Goal: Information Seeking & Learning: Understand process/instructions

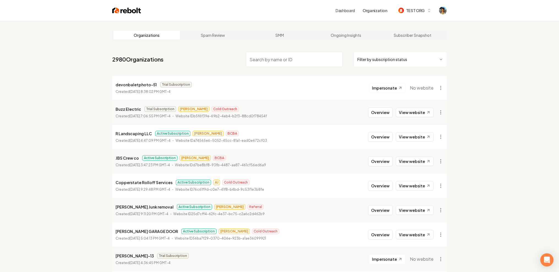
click at [353, 12] on link "Dashboard" at bounding box center [345, 11] width 19 height 6
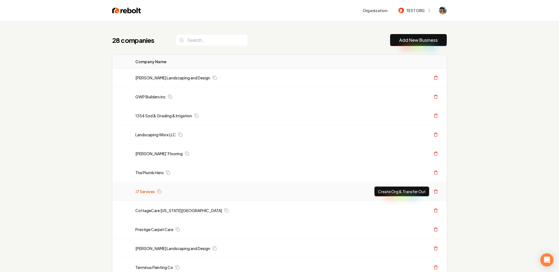
click at [150, 192] on link "J7 Services" at bounding box center [145, 192] width 20 height 6
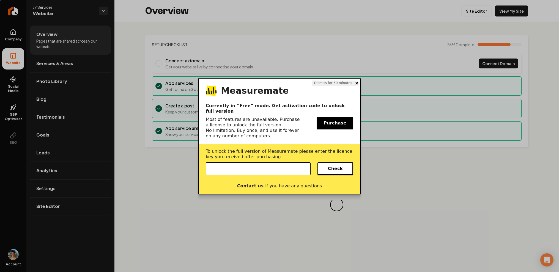
click at [356, 85] on button at bounding box center [357, 84] width 3 height 6
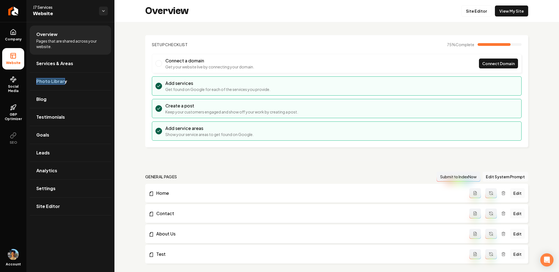
click at [57, 82] on div at bounding box center [50, 81] width 29 height 7
click at [48, 82] on div "104 × 24" at bounding box center [50, 81] width 29 height 7
click at [43, 33] on div at bounding box center [46, 34] width 21 height 7
click at [53, 42] on div at bounding box center [70, 43] width 68 height 11
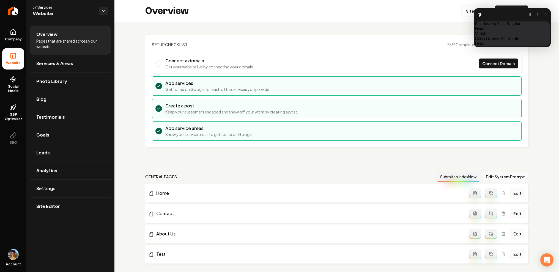
click at [545, 15] on button "button" at bounding box center [546, 15] width 2 height 4
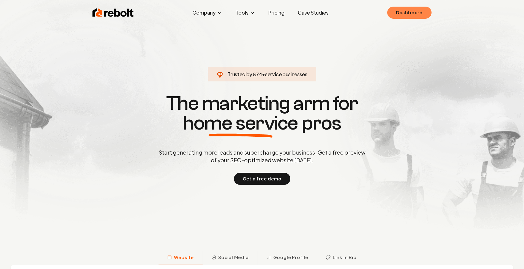
click at [404, 9] on link "Dashboard" at bounding box center [409, 13] width 44 height 12
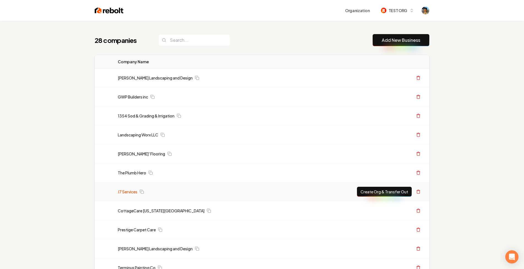
click at [127, 194] on link "J7 Services" at bounding box center [128, 192] width 20 height 6
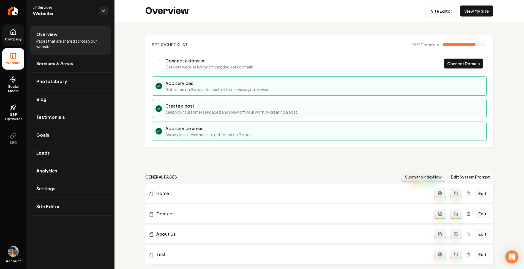
click at [17, 45] on link "Company" at bounding box center [13, 34] width 22 height 21
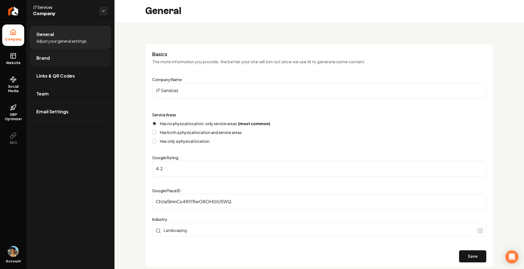
click at [58, 63] on link "Brand" at bounding box center [70, 58] width 81 height 18
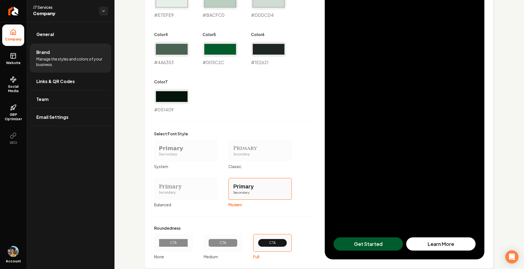
scroll to position [367, 0]
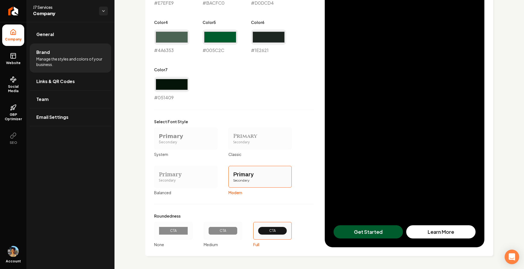
click at [511, 252] on div "Open Intercom Messenger" at bounding box center [512, 257] width 15 height 15
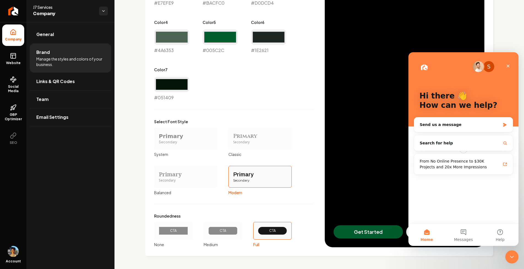
scroll to position [0, 0]
click at [464, 233] on button "Messages" at bounding box center [463, 235] width 37 height 22
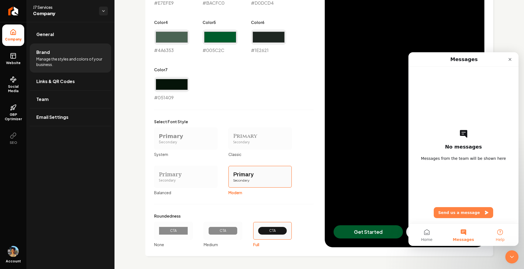
click at [499, 234] on button "Help" at bounding box center [500, 235] width 37 height 22
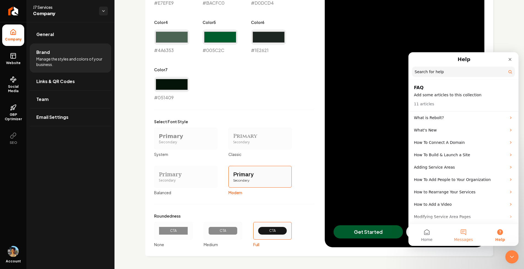
click at [464, 237] on button "Messages" at bounding box center [463, 235] width 37 height 22
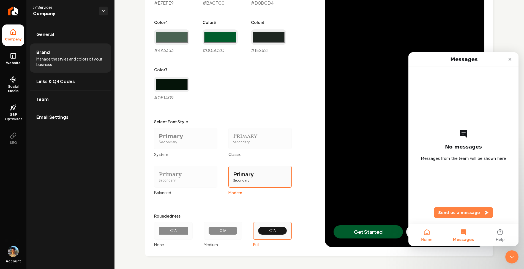
click at [428, 233] on button "Home" at bounding box center [426, 235] width 37 height 22
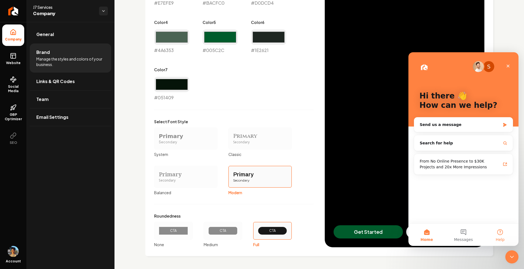
click at [492, 236] on button "Help" at bounding box center [500, 235] width 37 height 22
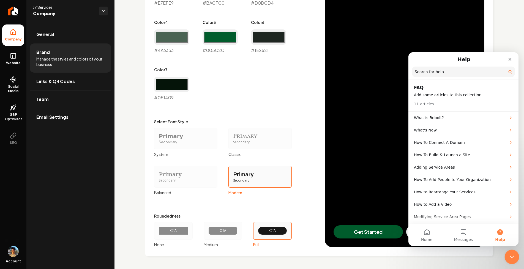
click at [510, 255] on icon "Close Intercom Messenger" at bounding box center [511, 256] width 7 height 7
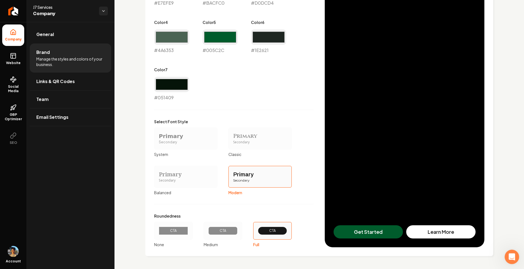
click at [512, 257] on icon "Open Intercom Messenger" at bounding box center [511, 256] width 9 height 9
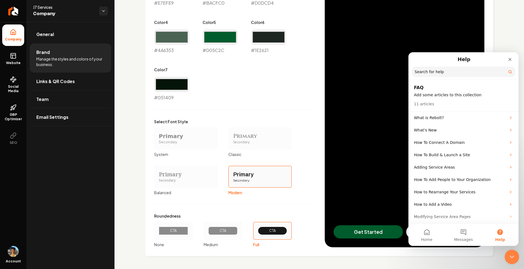
click at [512, 257] on icon "Close Intercom Messenger" at bounding box center [511, 256] width 7 height 7
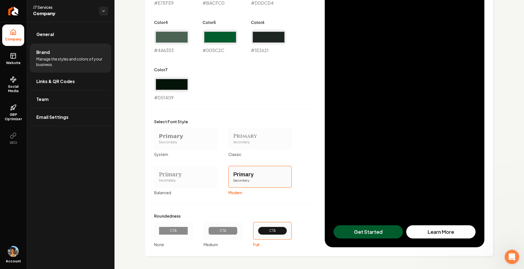
click at [512, 257] on icon "Open Intercom Messenger" at bounding box center [511, 256] width 9 height 9
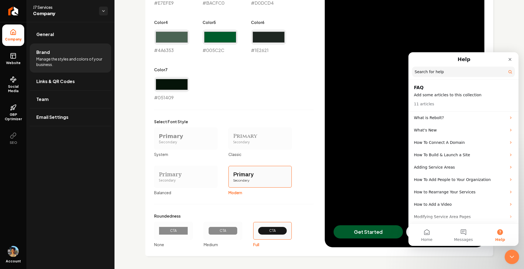
click at [512, 257] on icon "Close Intercom Messenger" at bounding box center [511, 256] width 7 height 7
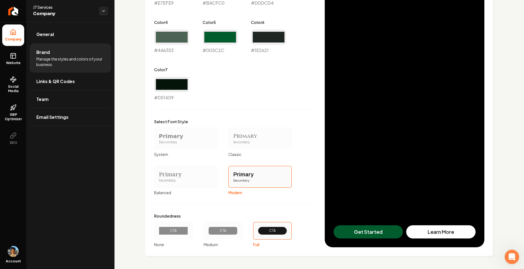
click at [512, 257] on icon "Open Intercom Messenger" at bounding box center [511, 256] width 9 height 9
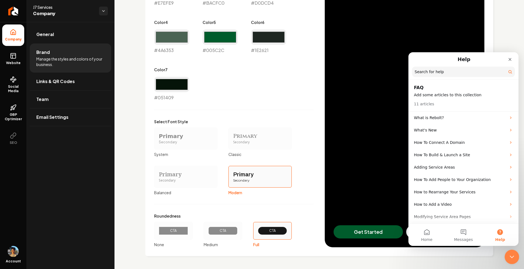
click at [512, 257] on icon "Close Intercom Messenger" at bounding box center [511, 256] width 7 height 7
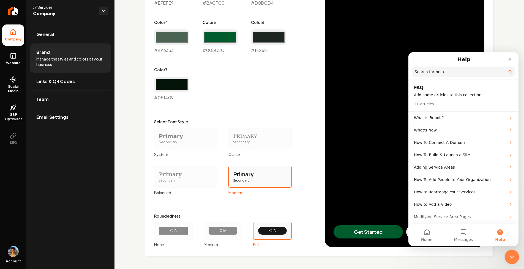
click at [512, 257] on icon "Close Intercom Messenger" at bounding box center [511, 256] width 7 height 7
click at [512, 257] on icon "Open Intercom Messenger" at bounding box center [511, 256] width 9 height 9
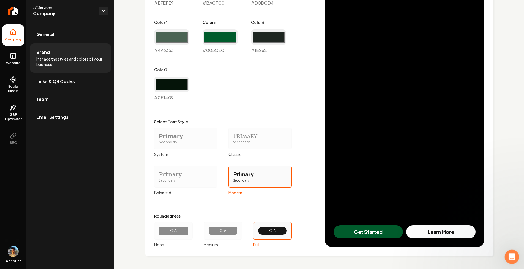
click at [512, 257] on icon "Open Intercom Messenger" at bounding box center [511, 256] width 9 height 9
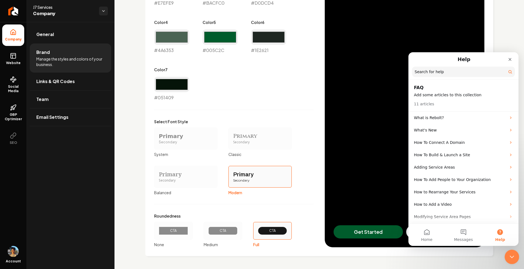
click at [512, 256] on icon "Close Intercom Messenger" at bounding box center [511, 256] width 7 height 7
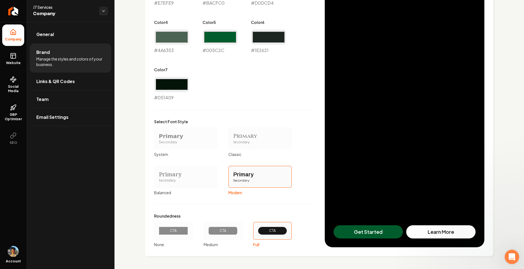
click at [512, 256] on icon "Open Intercom Messenger" at bounding box center [511, 256] width 9 height 9
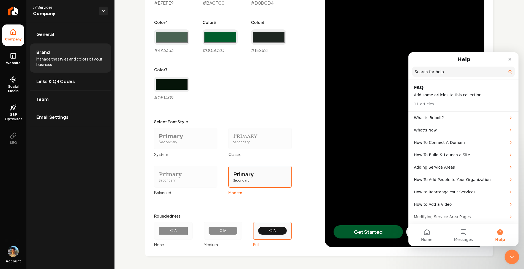
click at [512, 256] on icon "Close Intercom Messenger" at bounding box center [511, 256] width 7 height 7
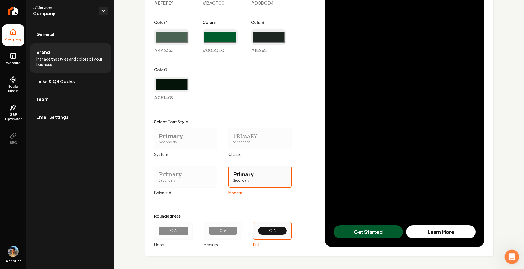
click at [512, 256] on icon "Open Intercom Messenger" at bounding box center [511, 256] width 9 height 9
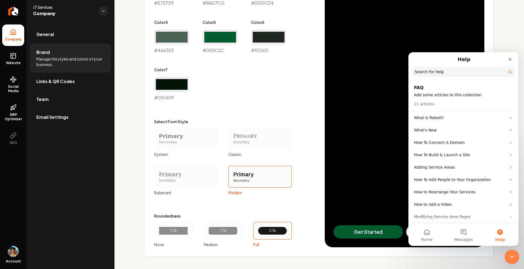
click at [512, 256] on icon "Close Intercom Messenger" at bounding box center [511, 256] width 7 height 7
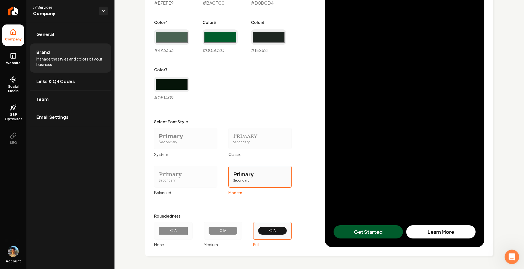
click at [510, 258] on icon "Open Intercom Messenger" at bounding box center [511, 256] width 9 height 9
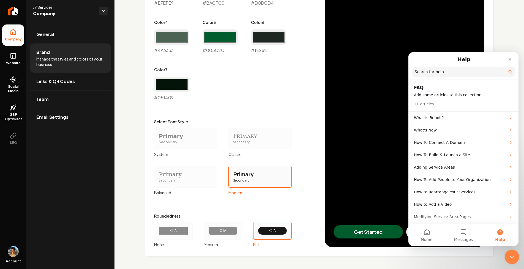
click at [511, 258] on icon "Close Intercom Messenger" at bounding box center [511, 256] width 7 height 7
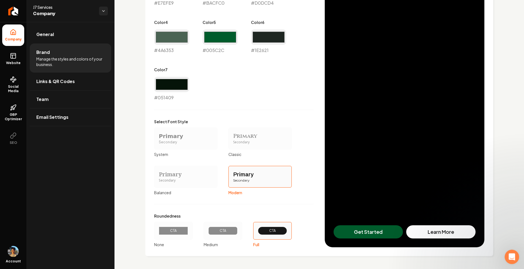
click at [511, 258] on icon "Open Intercom Messenger" at bounding box center [511, 256] width 9 height 9
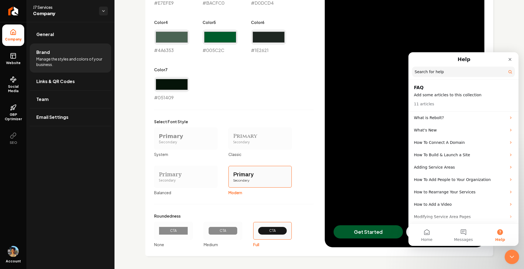
click at [511, 258] on icon "Close Intercom Messenger" at bounding box center [511, 256] width 7 height 7
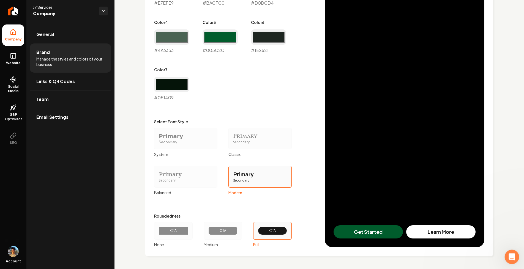
click at [511, 258] on icon "Open Intercom Messenger" at bounding box center [511, 256] width 9 height 9
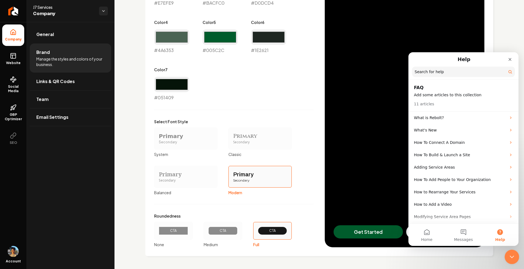
click at [511, 258] on icon "Close Intercom Messenger" at bounding box center [511, 256] width 7 height 7
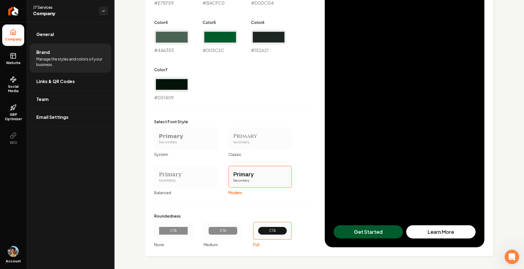
click at [512, 253] on div "Open Intercom Messenger" at bounding box center [511, 256] width 18 height 18
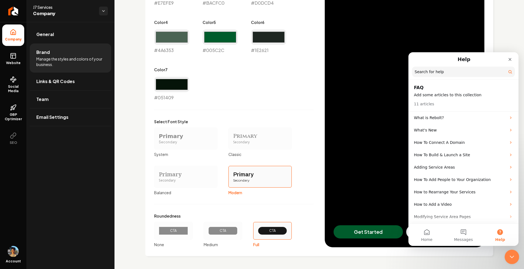
click at [512, 253] on icon "Close Intercom Messenger" at bounding box center [511, 256] width 7 height 7
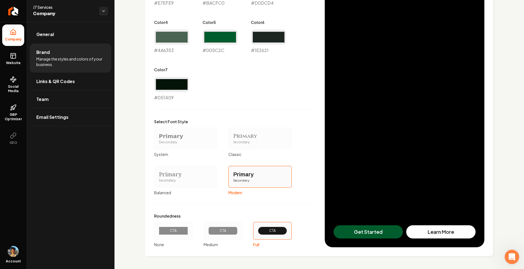
click at [512, 253] on icon "Open Intercom Messenger" at bounding box center [511, 256] width 9 height 9
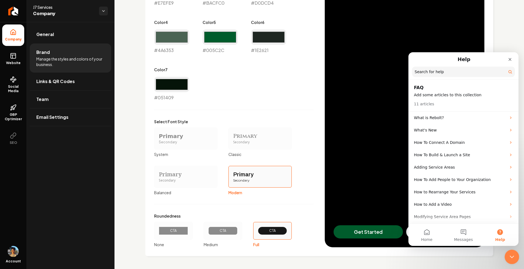
click at [512, 253] on icon "Close Intercom Messenger" at bounding box center [511, 256] width 7 height 7
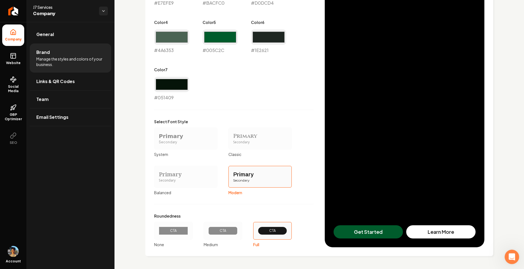
click at [512, 253] on icon "Open Intercom Messenger" at bounding box center [511, 256] width 9 height 9
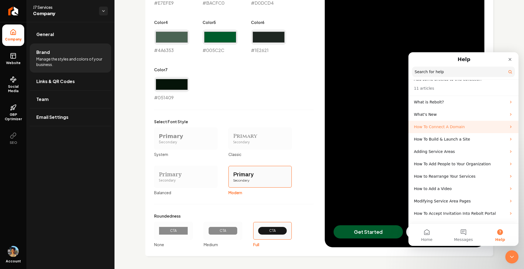
scroll to position [26, 0]
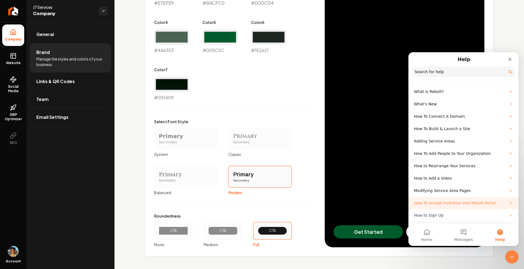
click at [449, 201] on p "How To Accept Invitation Into Rebolt Portal" at bounding box center [460, 203] width 92 height 6
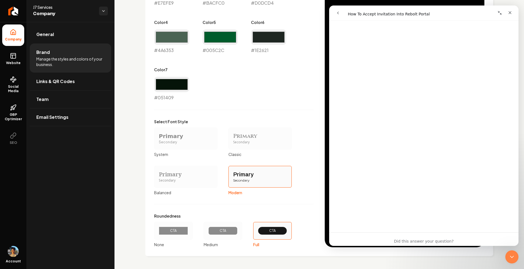
scroll to position [0, 0]
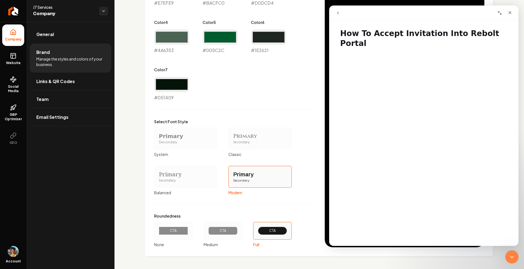
click at [341, 14] on button "go back" at bounding box center [338, 13] width 10 height 10
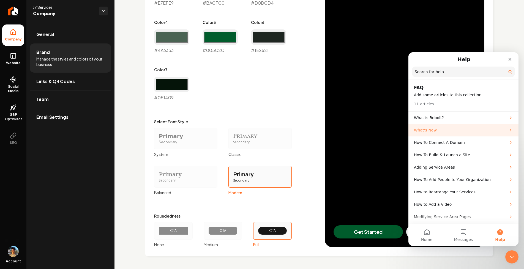
click at [437, 130] on p "What's New" at bounding box center [460, 130] width 92 height 6
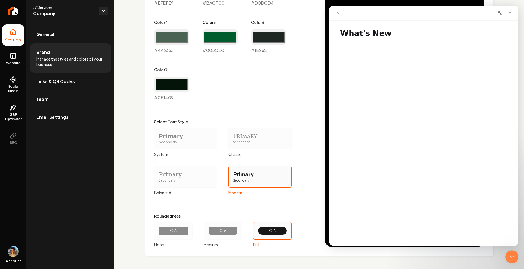
click at [338, 13] on icon "go back" at bounding box center [338, 13] width 4 height 4
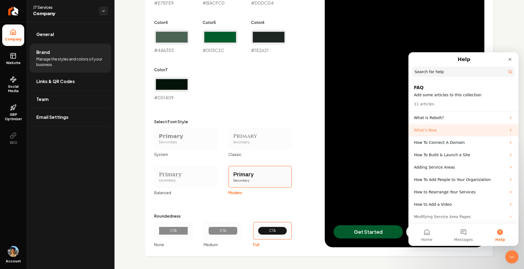
click at [441, 128] on p "What's New" at bounding box center [460, 130] width 92 height 6
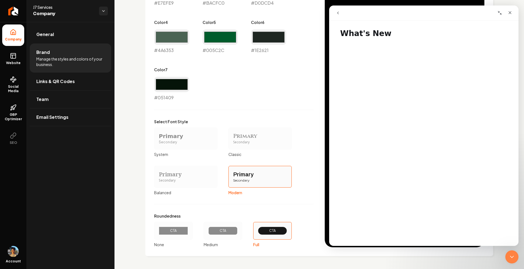
click at [339, 11] on icon "go back" at bounding box center [338, 13] width 4 height 4
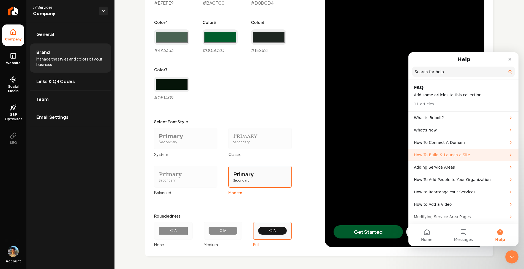
click at [447, 155] on p "How To Build & Launch a Site" at bounding box center [460, 155] width 92 height 6
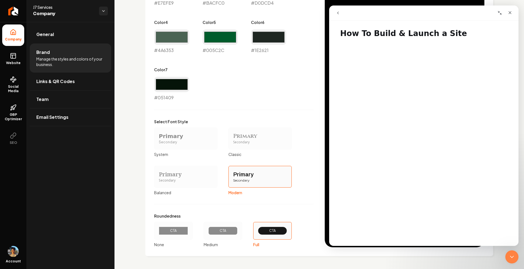
click at [338, 13] on icon "go back" at bounding box center [338, 13] width 4 height 4
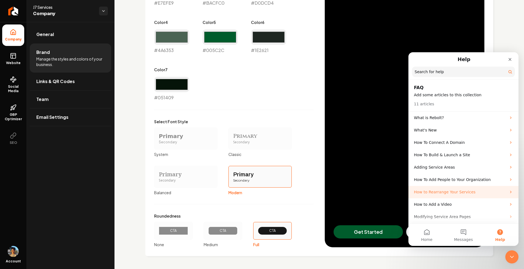
scroll to position [26, 0]
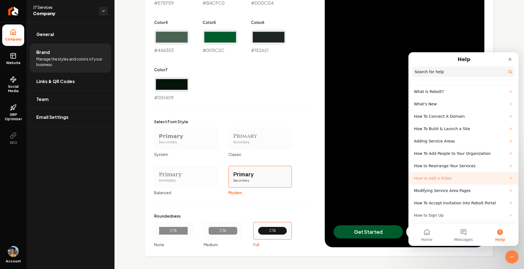
click at [441, 181] on p "How to Add a Video" at bounding box center [460, 179] width 92 height 6
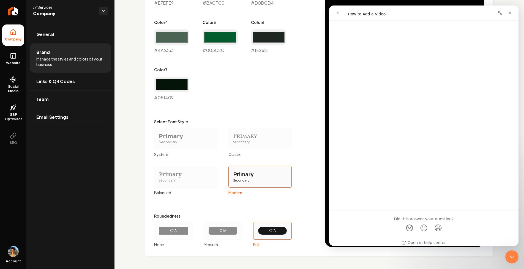
scroll to position [172, 0]
click at [337, 12] on icon "go back" at bounding box center [338, 13] width 2 height 3
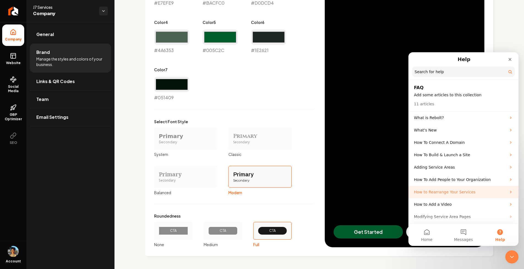
scroll to position [26, 0]
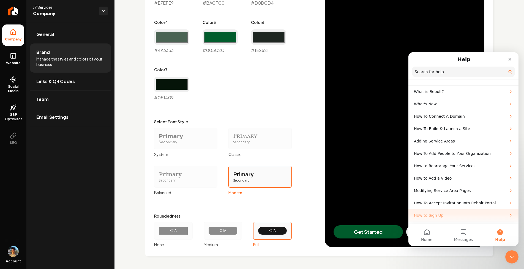
click at [439, 214] on p "How to Sign Up" at bounding box center [460, 216] width 92 height 6
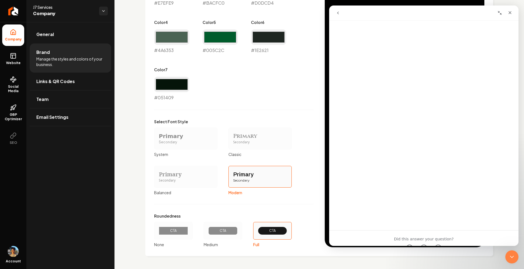
scroll to position [0, 0]
click at [336, 8] on button "go back" at bounding box center [338, 13] width 10 height 10
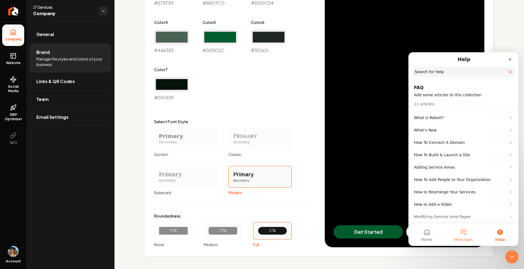
click at [465, 231] on button "Messages" at bounding box center [463, 235] width 37 height 22
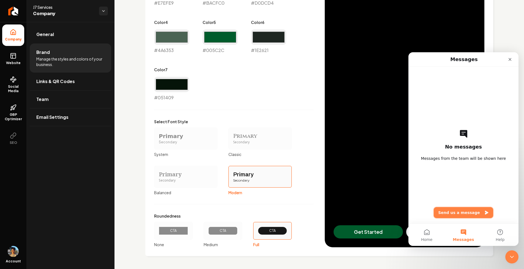
click at [464, 213] on button "Send us a message" at bounding box center [463, 212] width 59 height 11
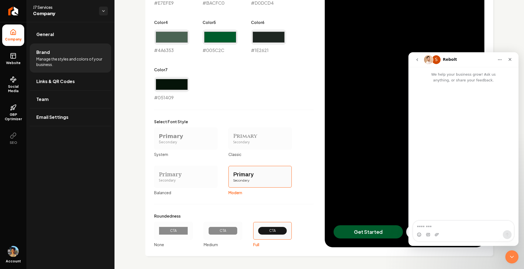
click at [498, 62] on button "Home" at bounding box center [499, 59] width 10 height 10
click at [485, 74] on div "Expand window" at bounding box center [488, 74] width 30 height 6
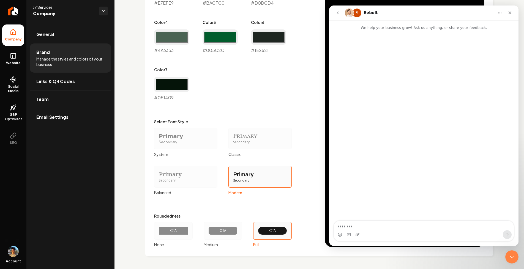
click at [336, 11] on icon "go back" at bounding box center [338, 13] width 4 height 4
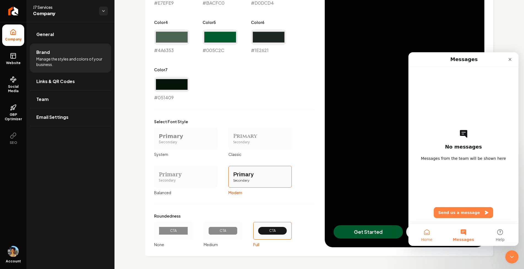
click at [433, 230] on button "Home" at bounding box center [426, 235] width 37 height 22
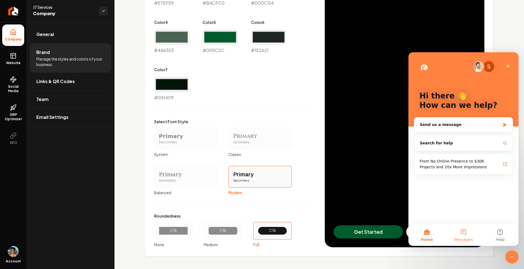
click at [465, 235] on button "Messages" at bounding box center [463, 235] width 37 height 22
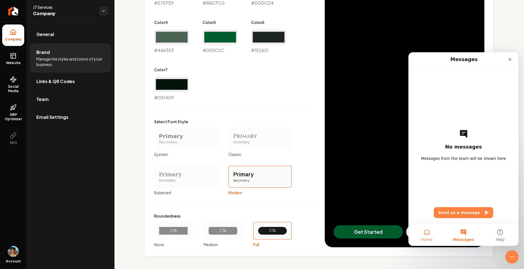
click at [430, 234] on button "Home" at bounding box center [426, 235] width 37 height 22
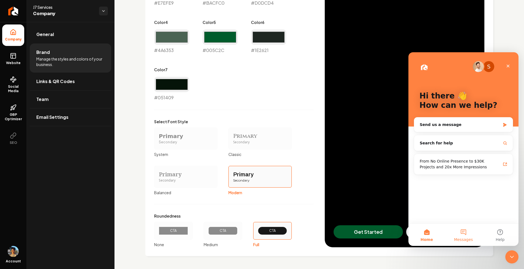
click at [457, 238] on span "Messages" at bounding box center [463, 240] width 19 height 4
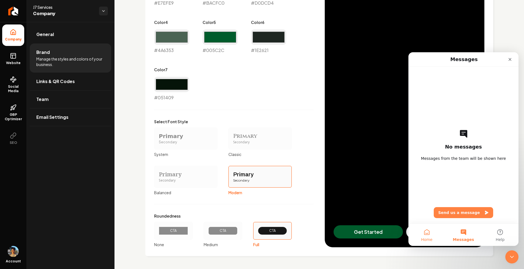
click at [438, 235] on button "Home" at bounding box center [426, 235] width 37 height 22
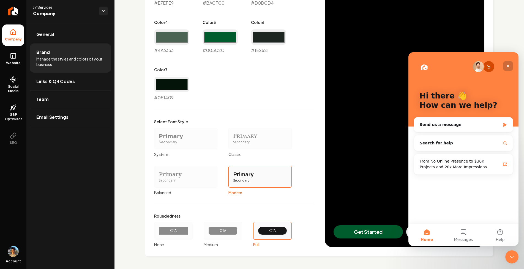
click at [508, 63] on div "Close" at bounding box center [508, 66] width 10 height 10
